Goal: Task Accomplishment & Management: Use online tool/utility

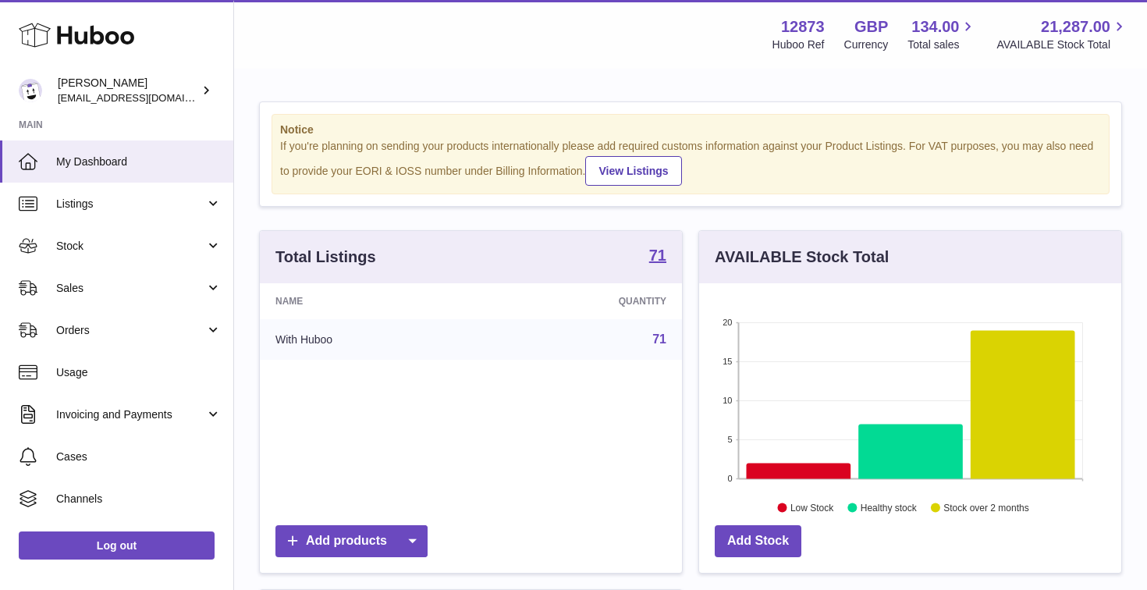
scroll to position [243, 422]
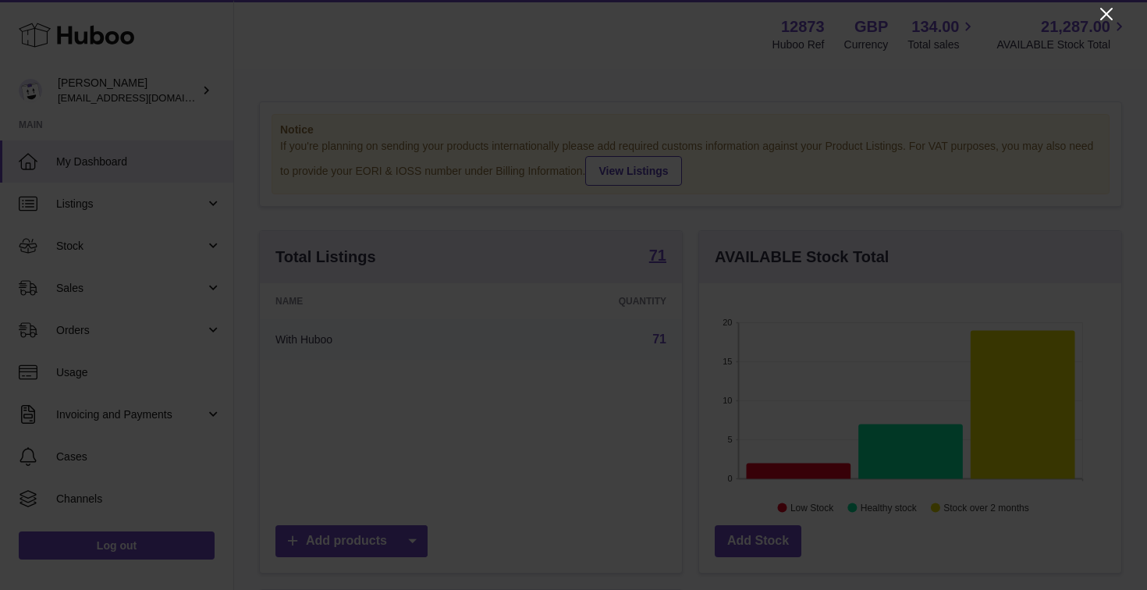
click at [1111, 9] on icon "Close" at bounding box center [1106, 14] width 12 height 12
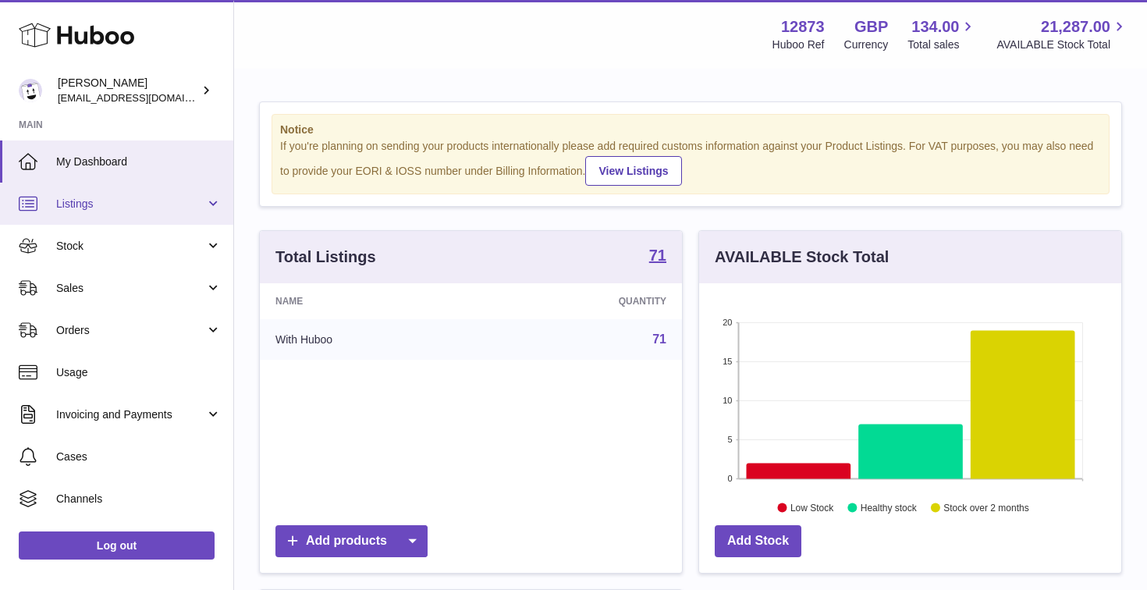
scroll to position [0, 0]
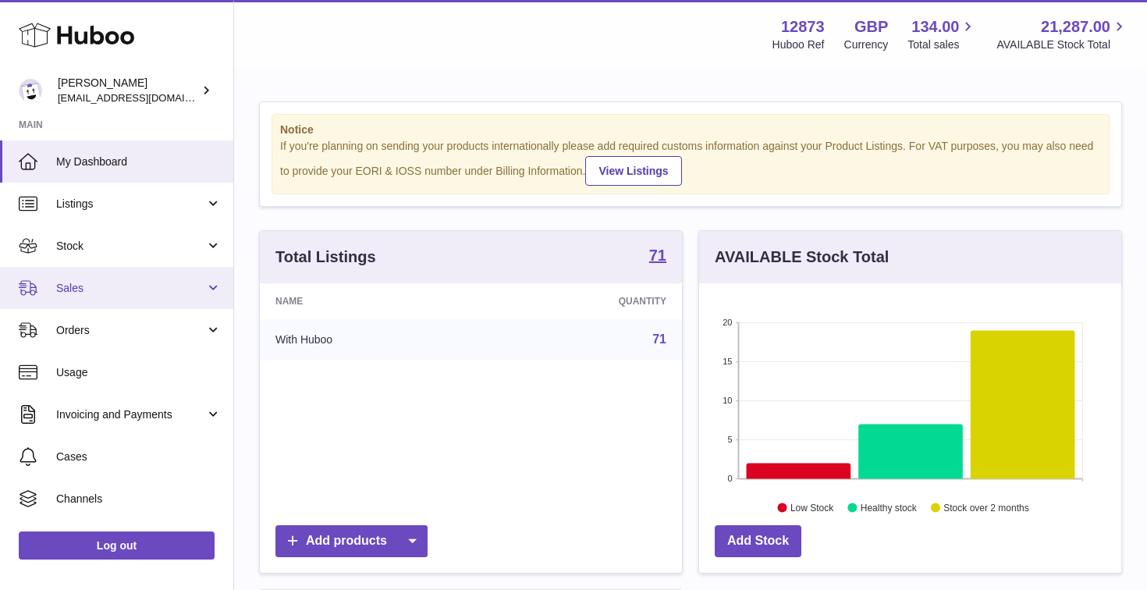
click at [137, 282] on span "Sales" at bounding box center [130, 288] width 149 height 15
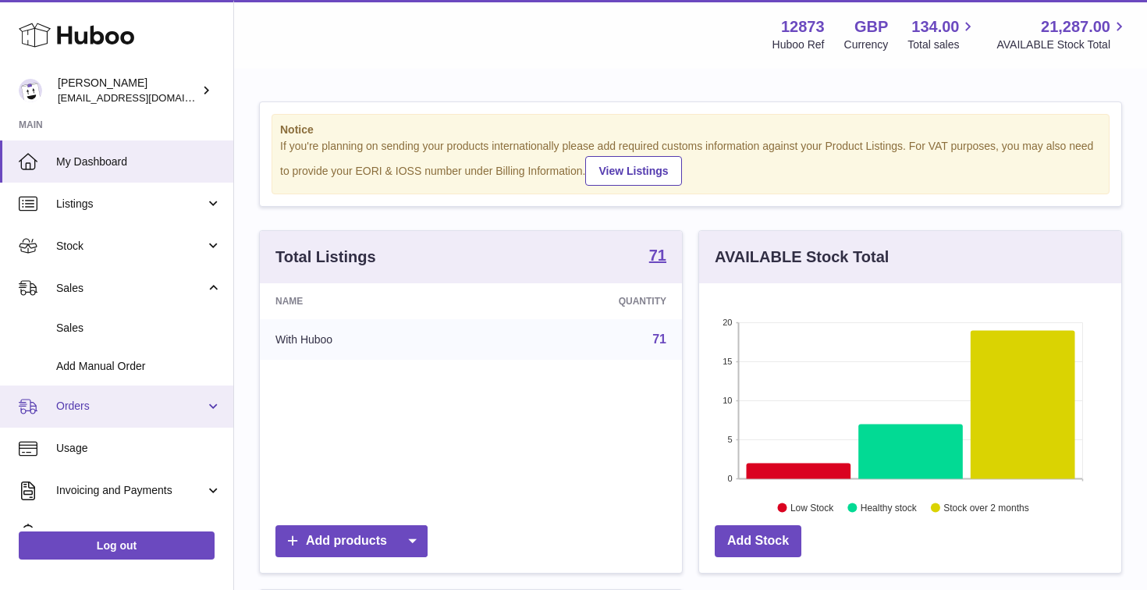
click at [108, 399] on span "Orders" at bounding box center [130, 406] width 149 height 15
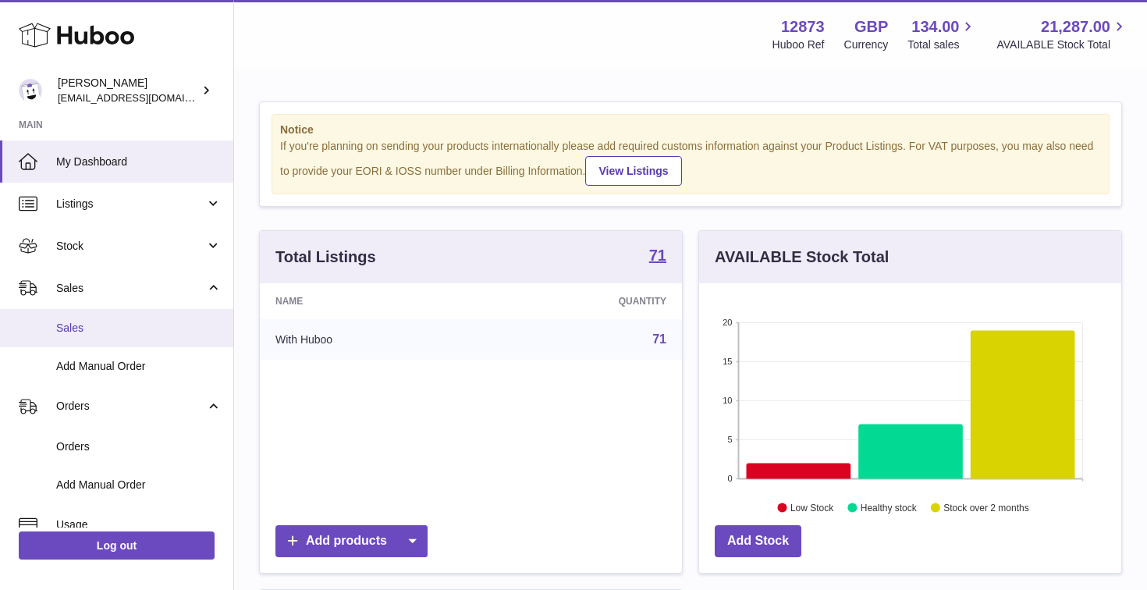
click at [118, 337] on link "Sales" at bounding box center [116, 328] width 233 height 38
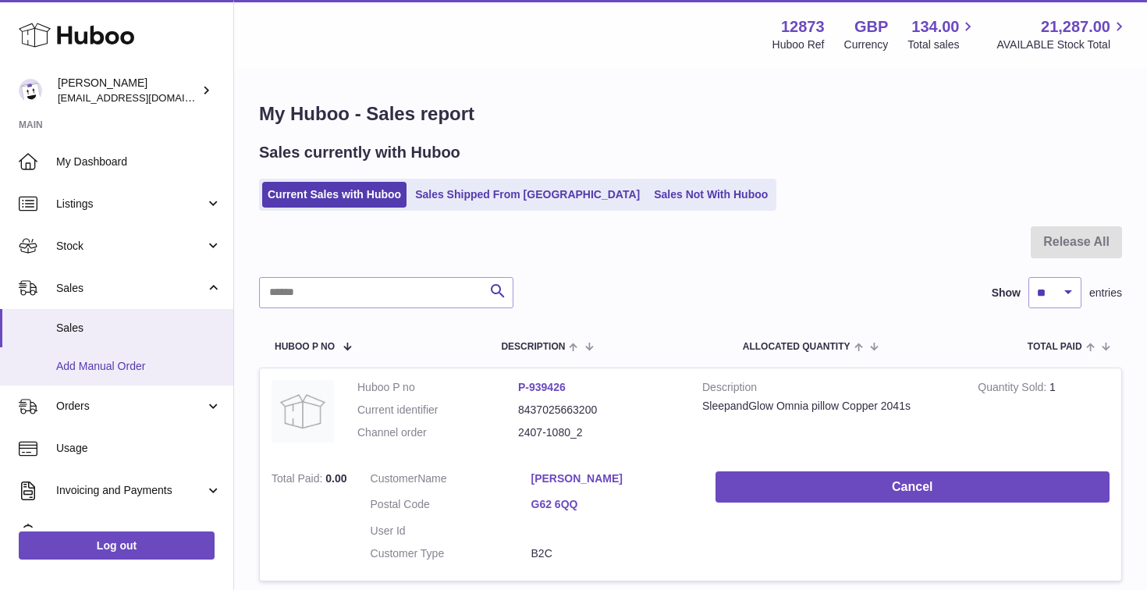
click at [123, 377] on link "Add Manual Order" at bounding box center [116, 366] width 233 height 38
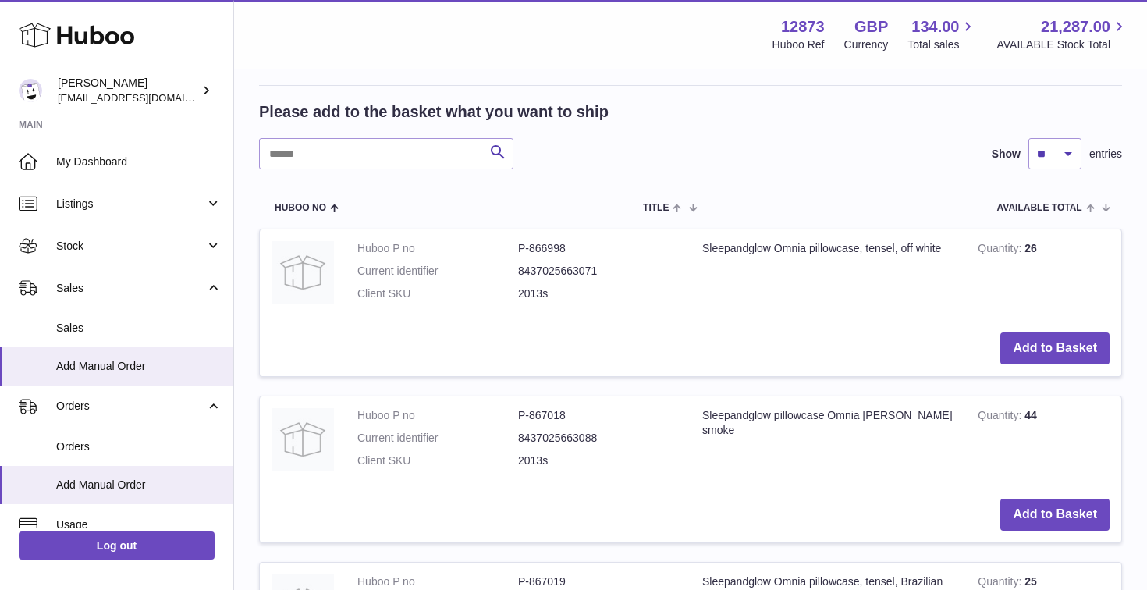
scroll to position [254, 0]
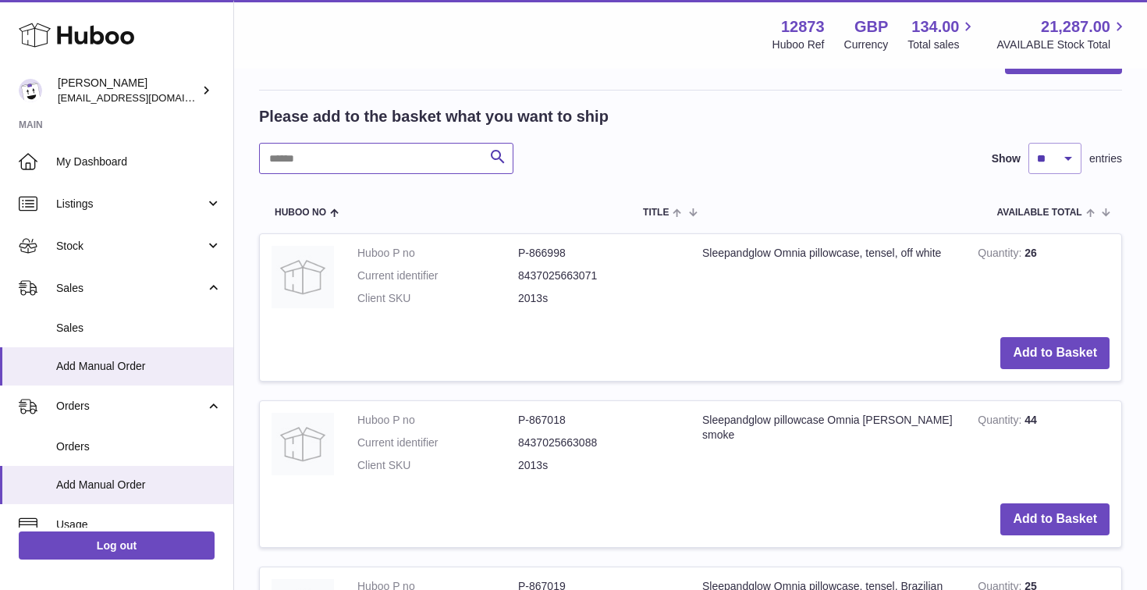
click at [379, 168] on input "text" at bounding box center [386, 158] width 254 height 31
type input "****"
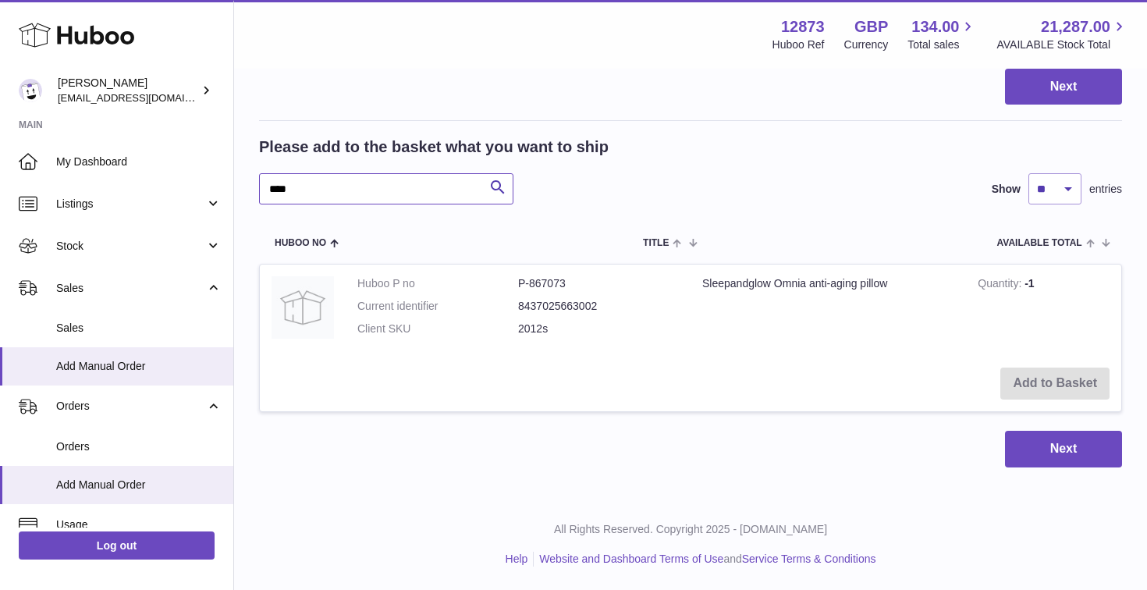
scroll to position [217, 0]
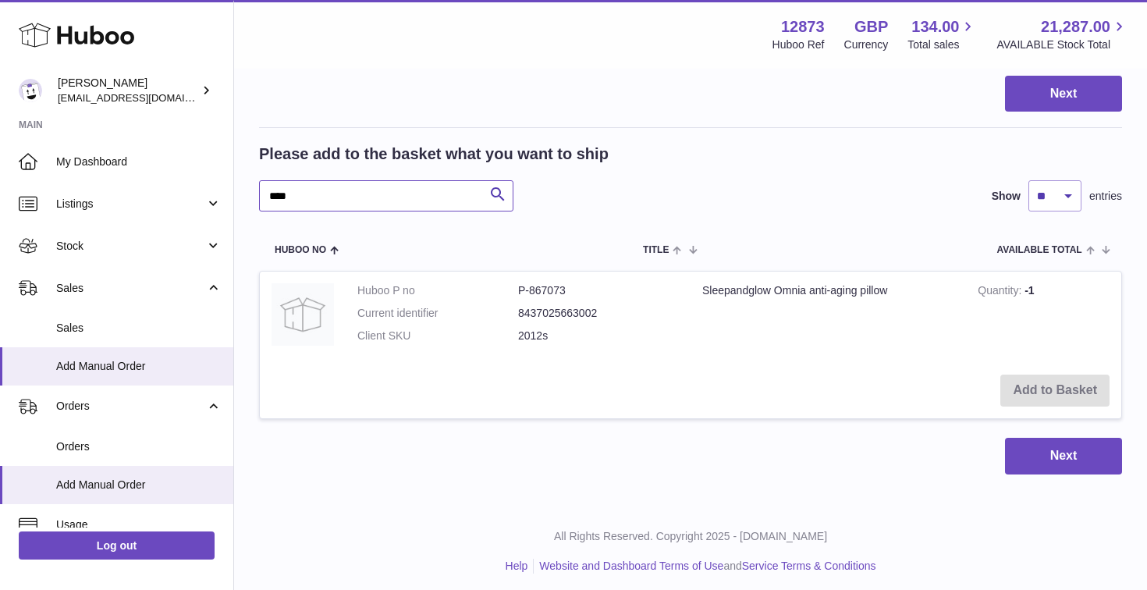
click at [339, 202] on input "****" at bounding box center [386, 195] width 254 height 31
